Goal: Task Accomplishment & Management: Complete application form

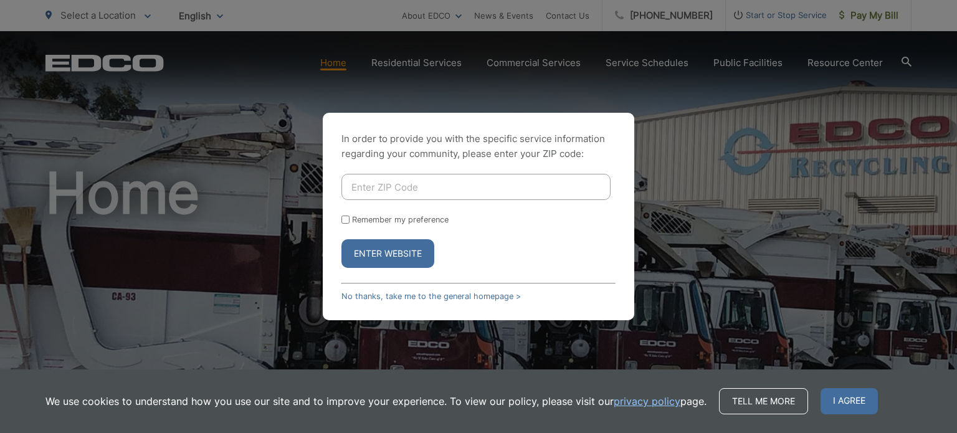
click at [363, 186] on input "Enter ZIP Code" at bounding box center [475, 187] width 269 height 26
type input "92081"
click at [341, 239] on button "Enter Website" at bounding box center [387, 253] width 93 height 29
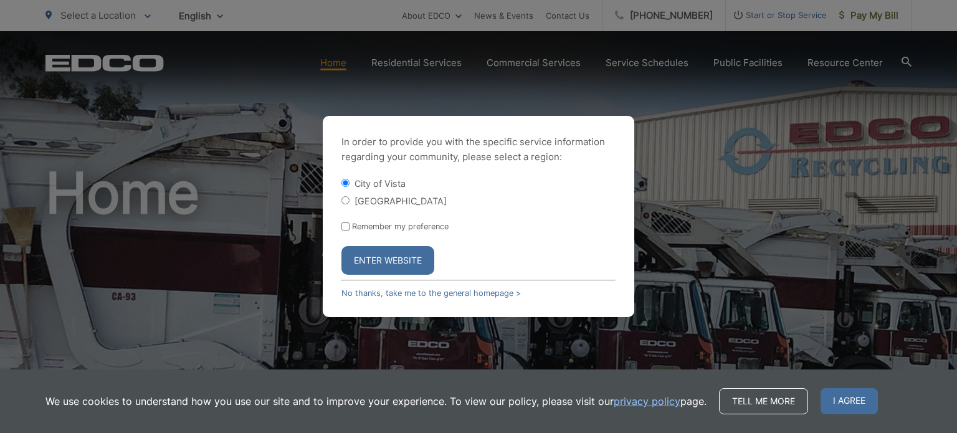
click at [404, 265] on button "Enter Website" at bounding box center [387, 260] width 93 height 29
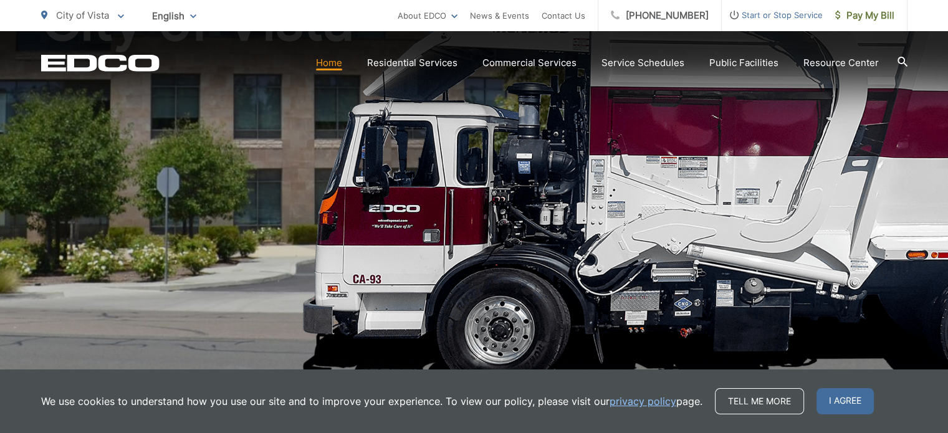
scroll to position [184, 0]
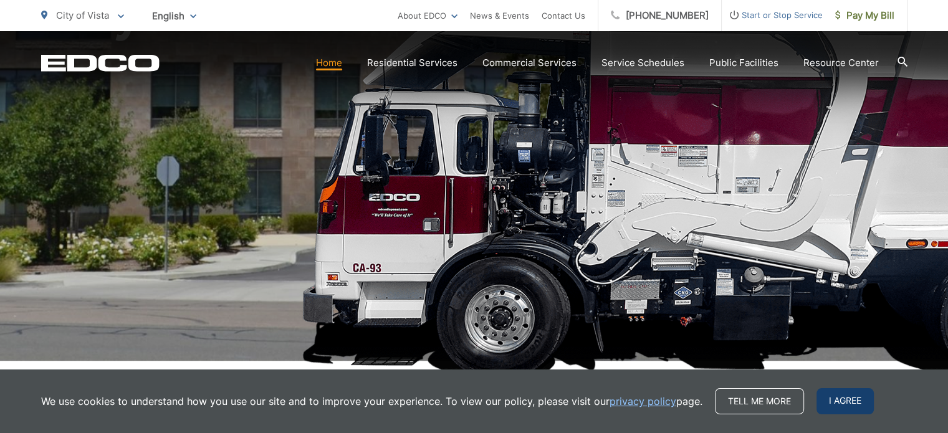
click at [835, 412] on span "I agree" at bounding box center [844, 401] width 57 height 26
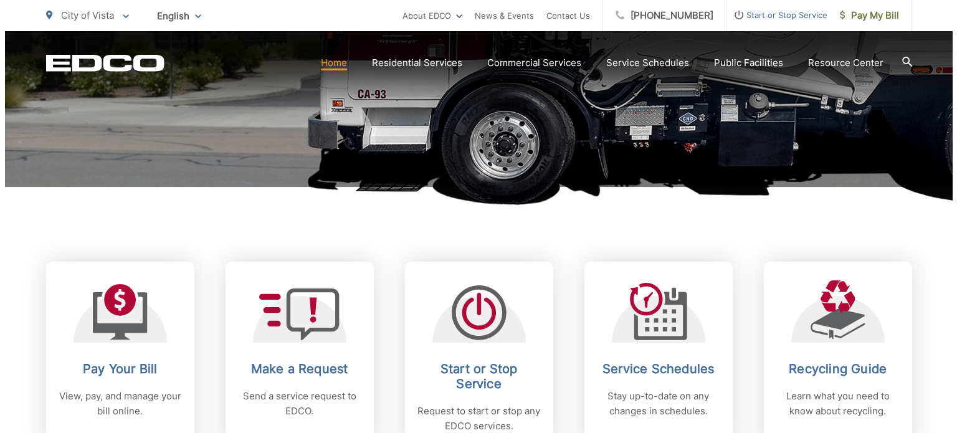
scroll to position [359, 0]
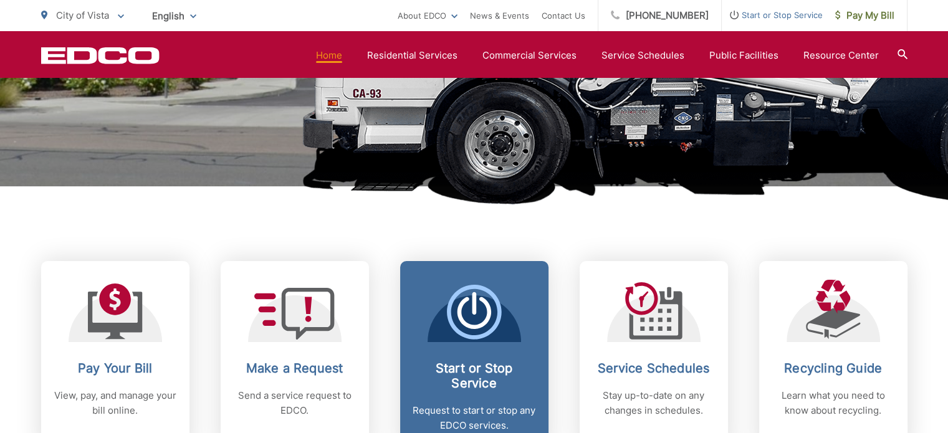
click at [479, 322] on icon at bounding box center [474, 312] width 55 height 55
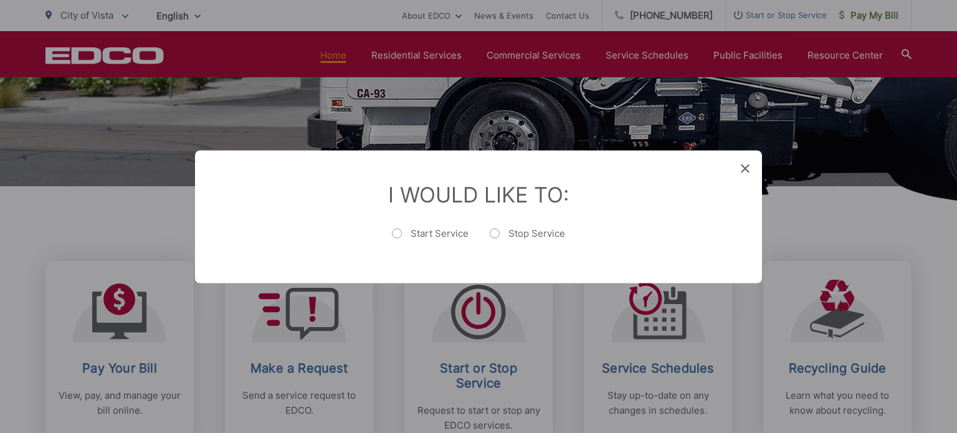
click at [426, 235] on label "Start Service" at bounding box center [430, 239] width 77 height 25
radio input "true"
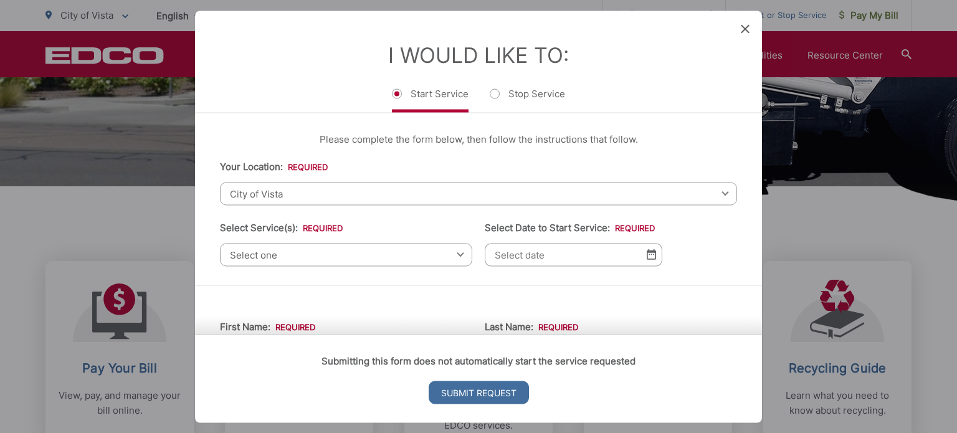
click at [343, 200] on span "City of Vista" at bounding box center [478, 193] width 517 height 23
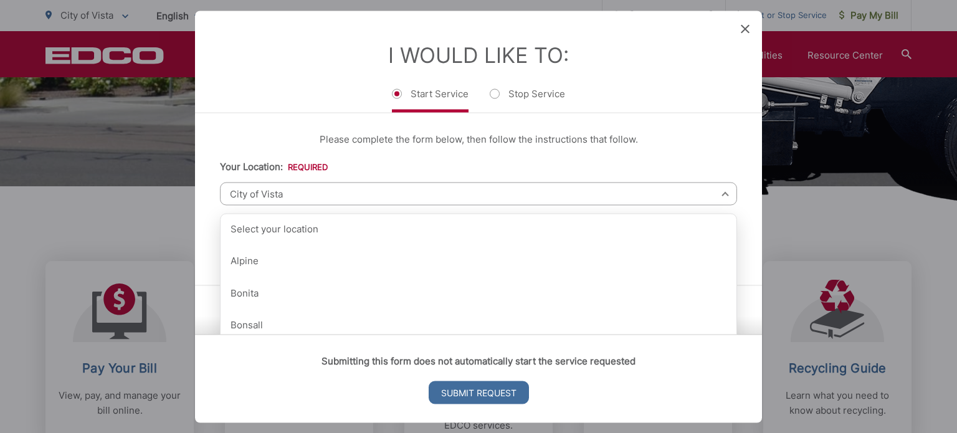
click at [343, 200] on span "City of Vista" at bounding box center [478, 193] width 517 height 23
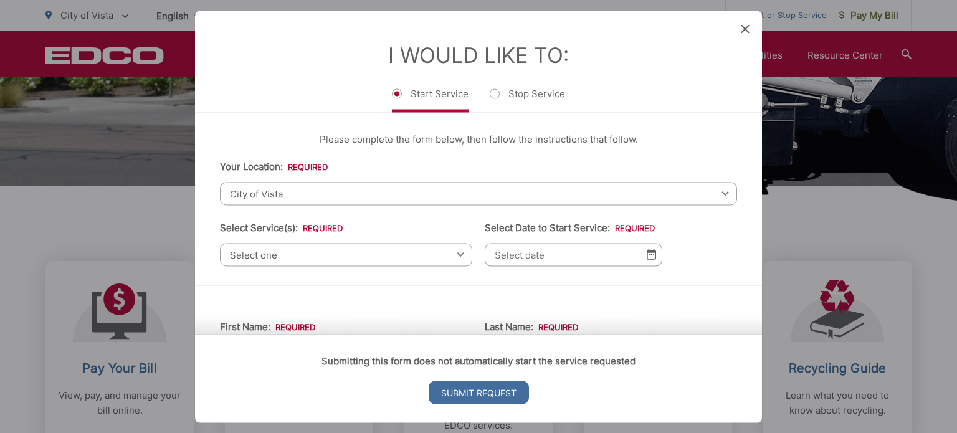
click at [326, 258] on span "Select one" at bounding box center [346, 254] width 252 height 23
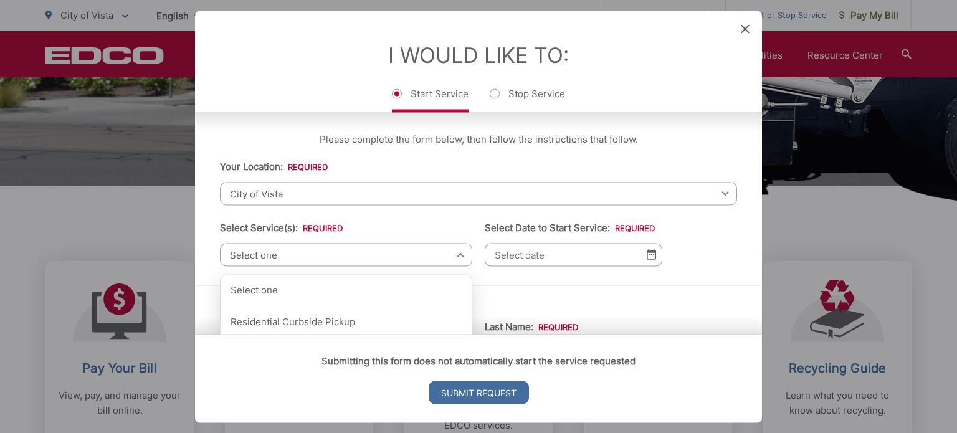
scroll to position [64, 0]
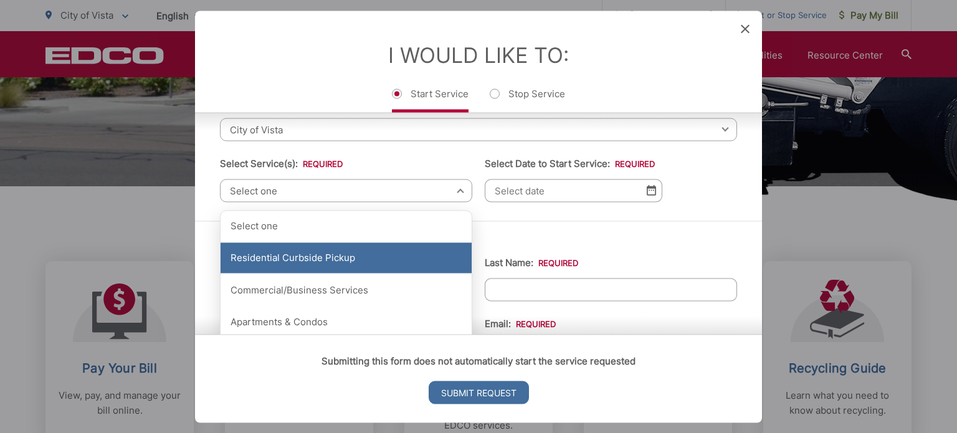
click at [342, 259] on div "Residential Curbside Pickup" at bounding box center [346, 257] width 251 height 31
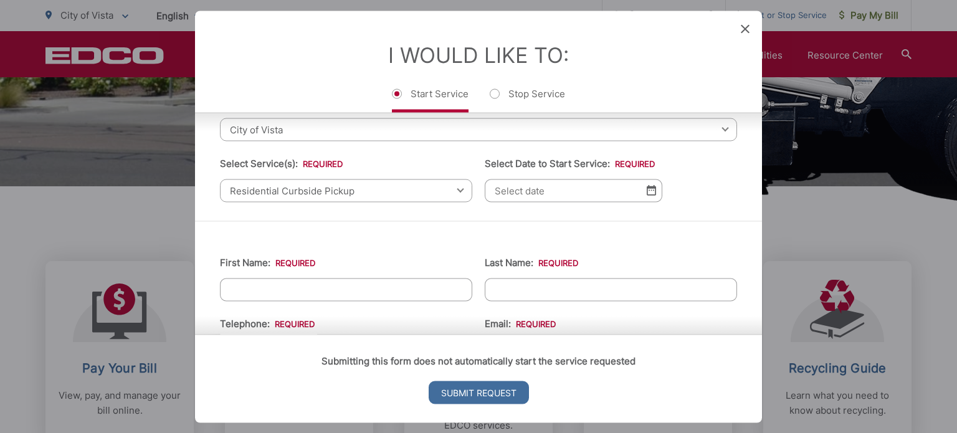
click at [540, 186] on input "Select Date to Start Service: *" at bounding box center [574, 190] width 178 height 23
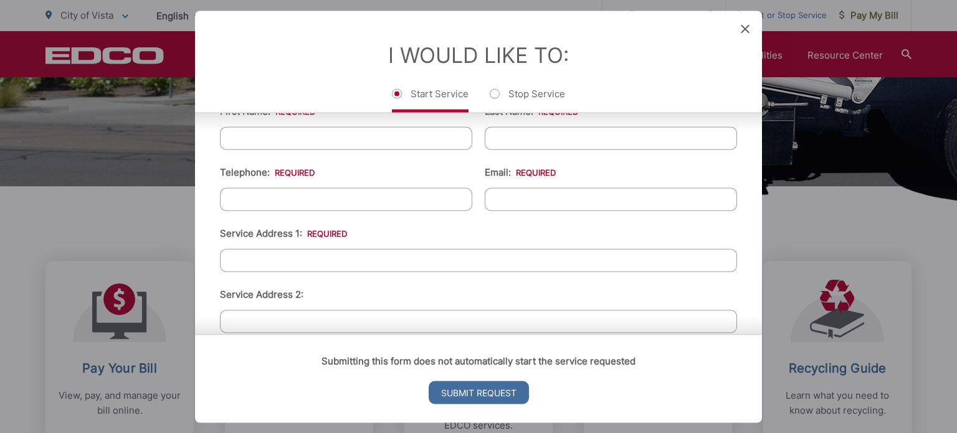
scroll to position [243, 0]
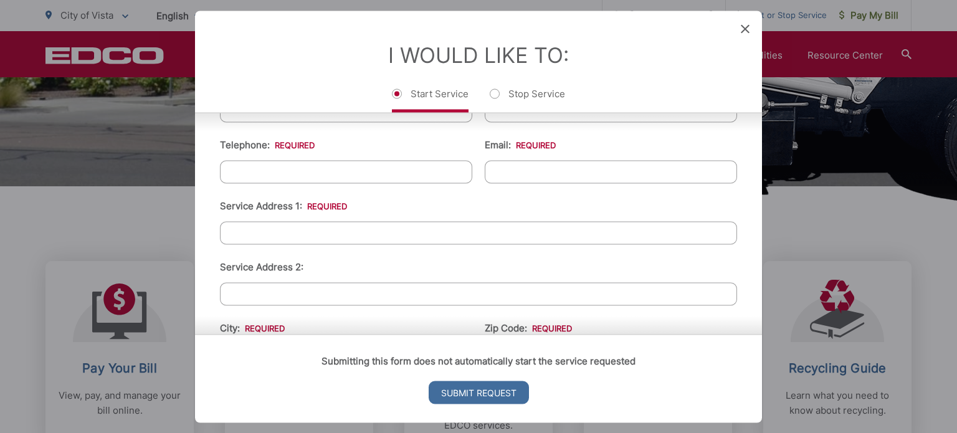
click at [381, 239] on input "Service Address 1: *" at bounding box center [478, 232] width 517 height 23
click at [259, 231] on input "1510 wildgrove way" at bounding box center [478, 232] width 517 height 23
click at [259, 231] on input "1510 Wildgrove way" at bounding box center [478, 232] width 517 height 23
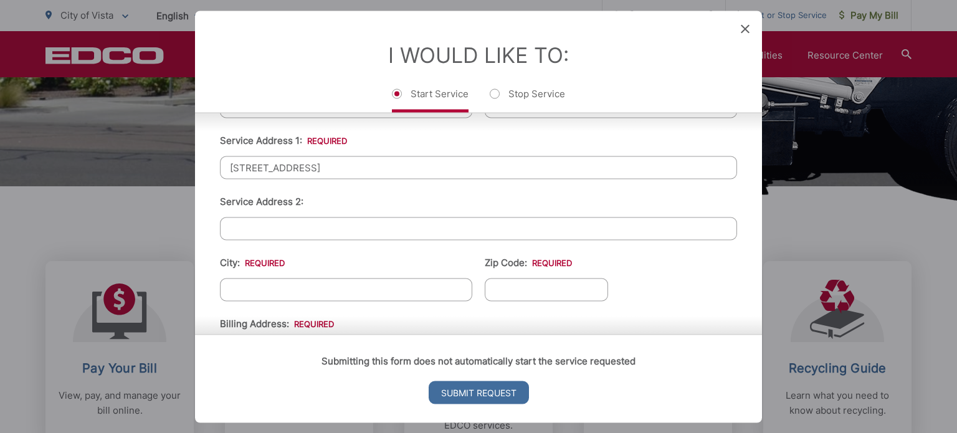
scroll to position [314, 0]
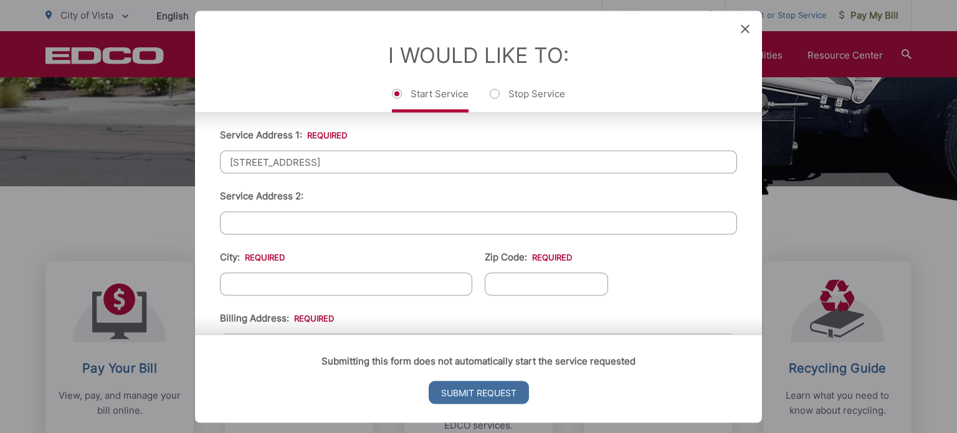
type input "1510 Wildgrove way"
click at [302, 282] on input "City: *" at bounding box center [346, 283] width 252 height 23
type input "Vista"
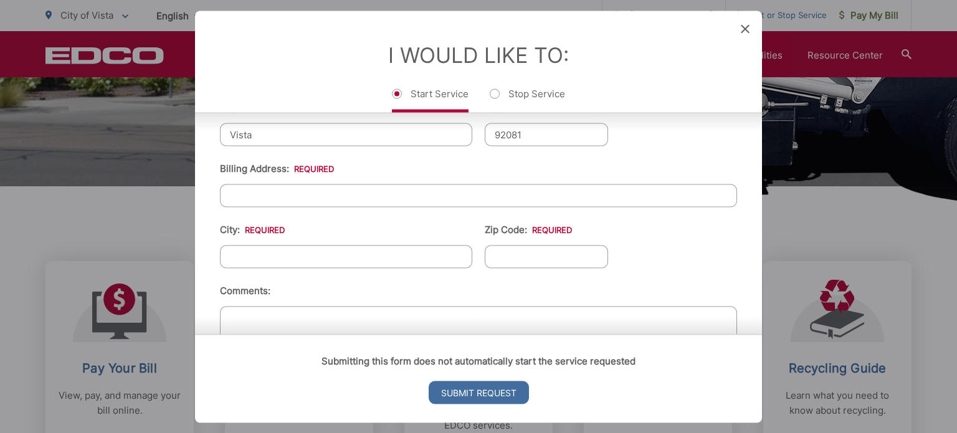
scroll to position [528, 0]
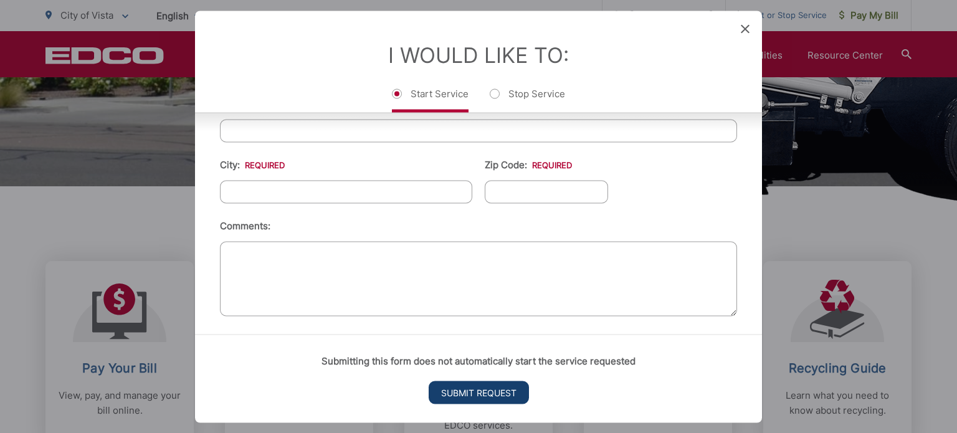
type input "92081"
click at [463, 385] on input "Submit Request" at bounding box center [479, 392] width 100 height 23
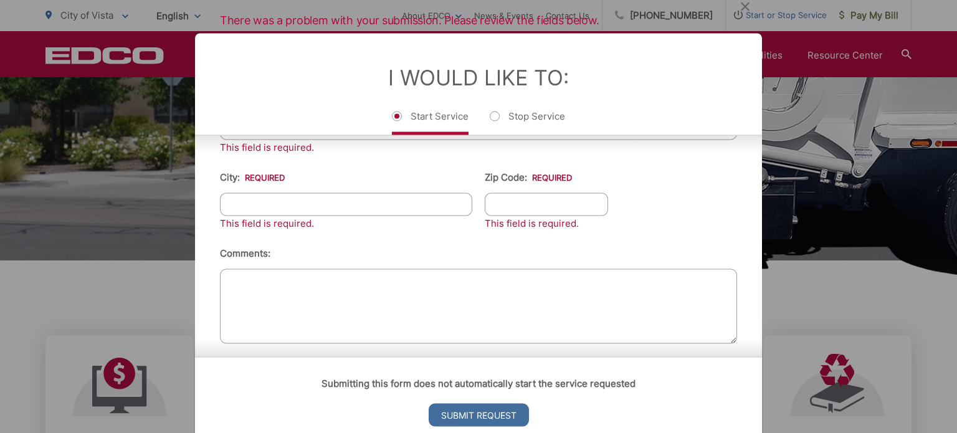
scroll to position [618, 0]
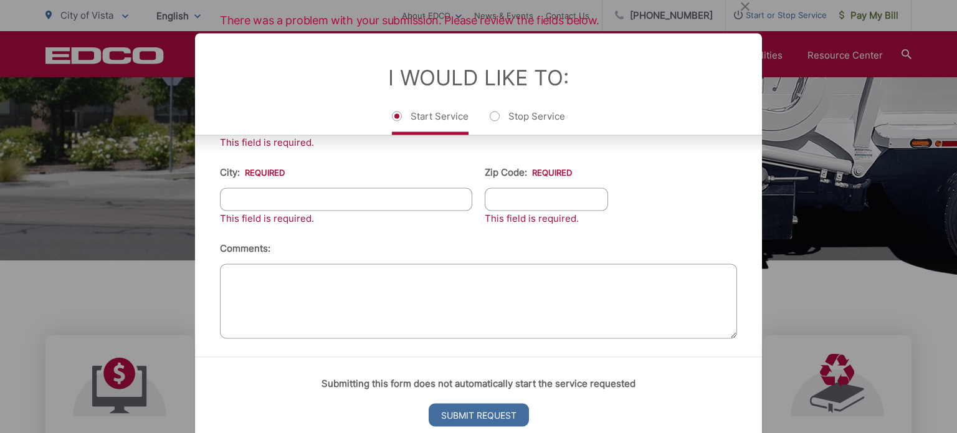
click at [746, 26] on h2 "There was a problem with your submission. Please review the fields below." at bounding box center [478, 10] width 567 height 45
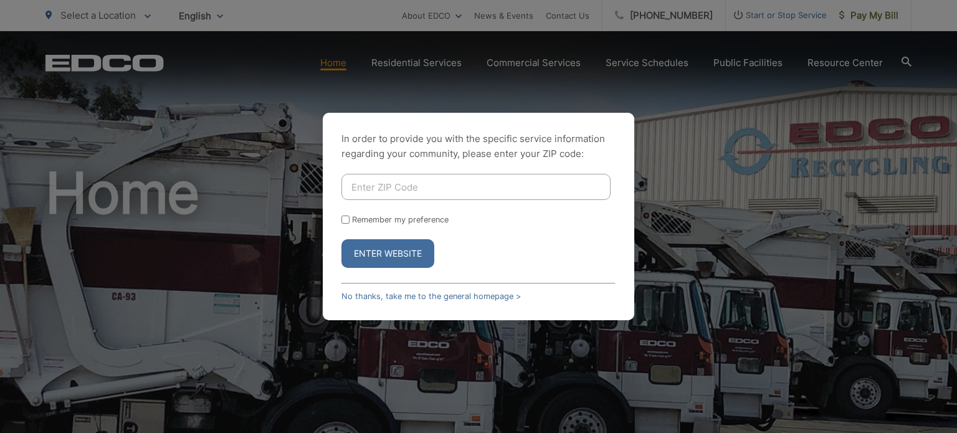
click at [429, 179] on input "Enter ZIP Code" at bounding box center [475, 187] width 269 height 26
type input "92081"
click at [399, 251] on button "Enter Website" at bounding box center [387, 253] width 93 height 29
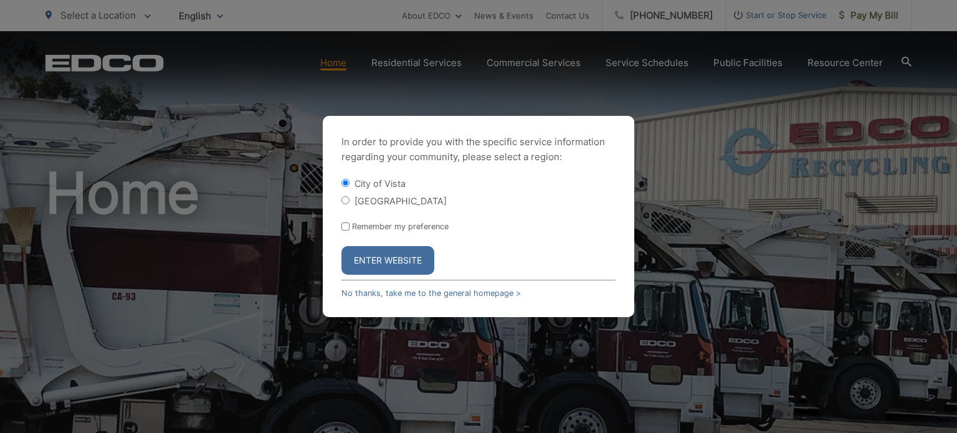
click at [399, 251] on button "Enter Website" at bounding box center [387, 260] width 93 height 29
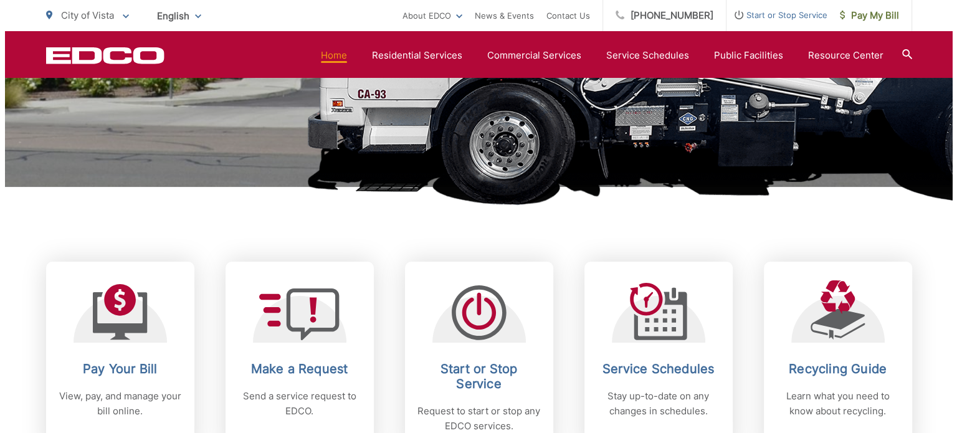
scroll to position [359, 0]
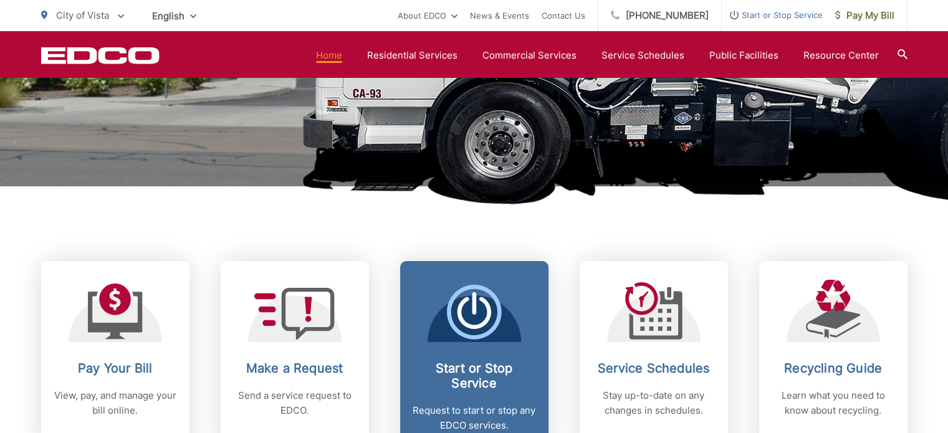
click at [477, 306] on icon at bounding box center [474, 312] width 55 height 55
